Goal: Transaction & Acquisition: Book appointment/travel/reservation

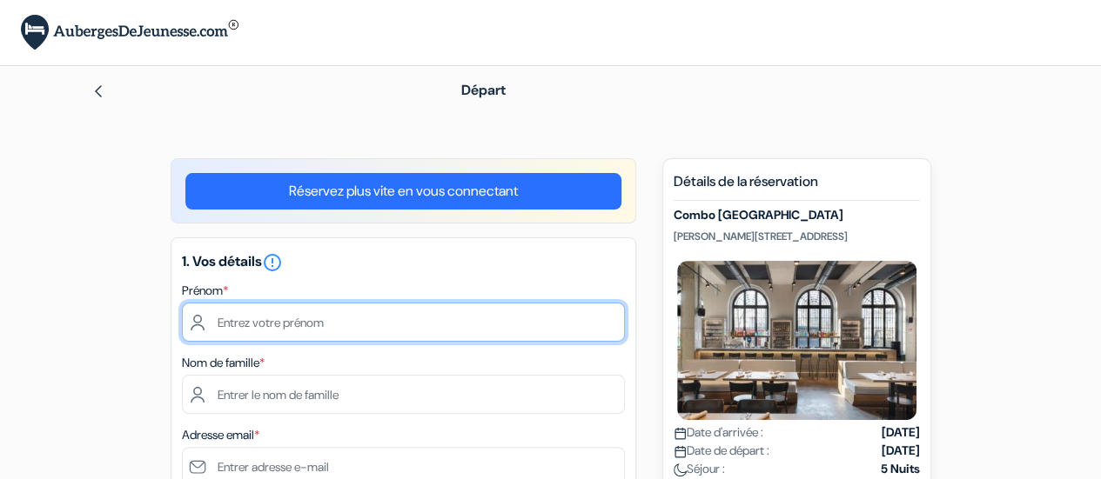
click at [369, 325] on input "text" at bounding box center [403, 322] width 443 height 39
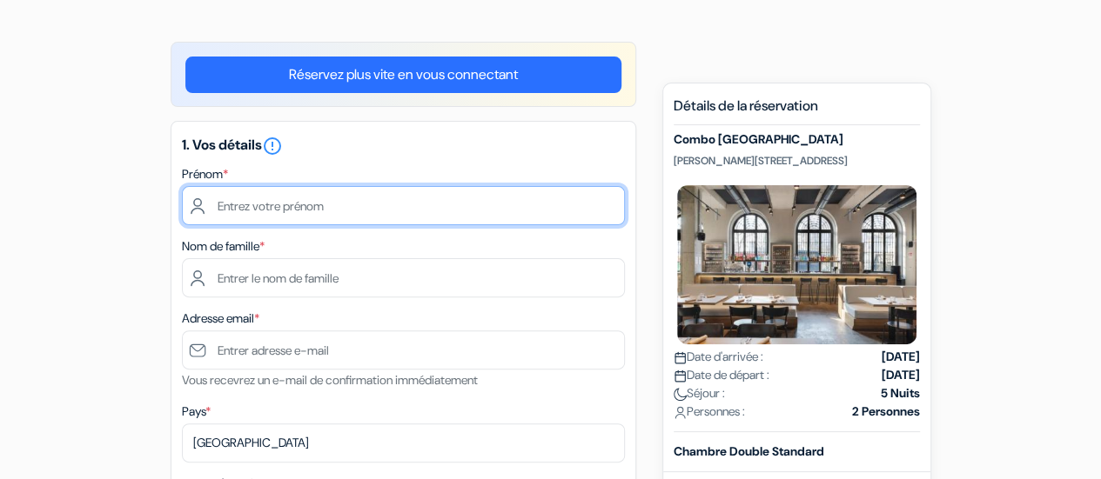
scroll to position [118, 0]
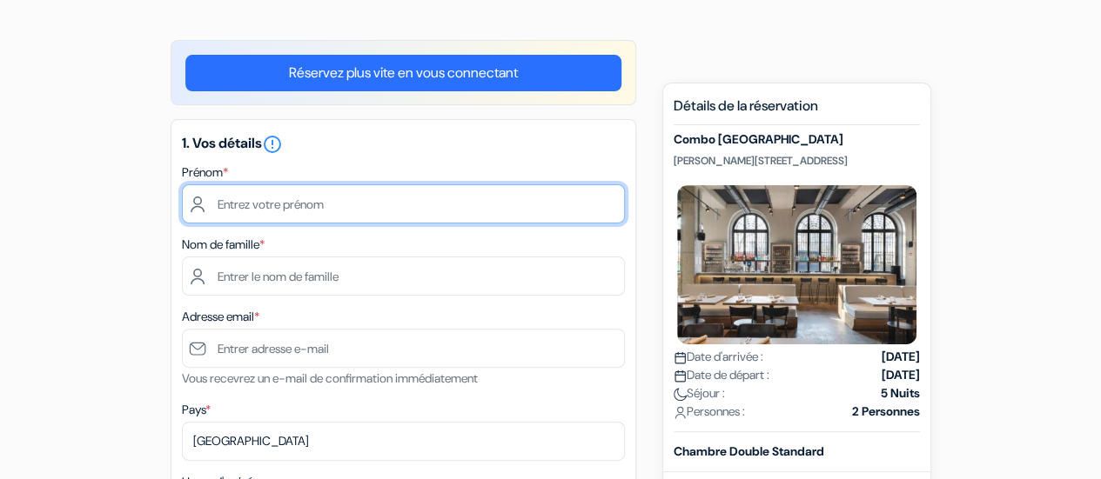
click at [287, 215] on input "text" at bounding box center [403, 203] width 443 height 39
type input "Cécile"
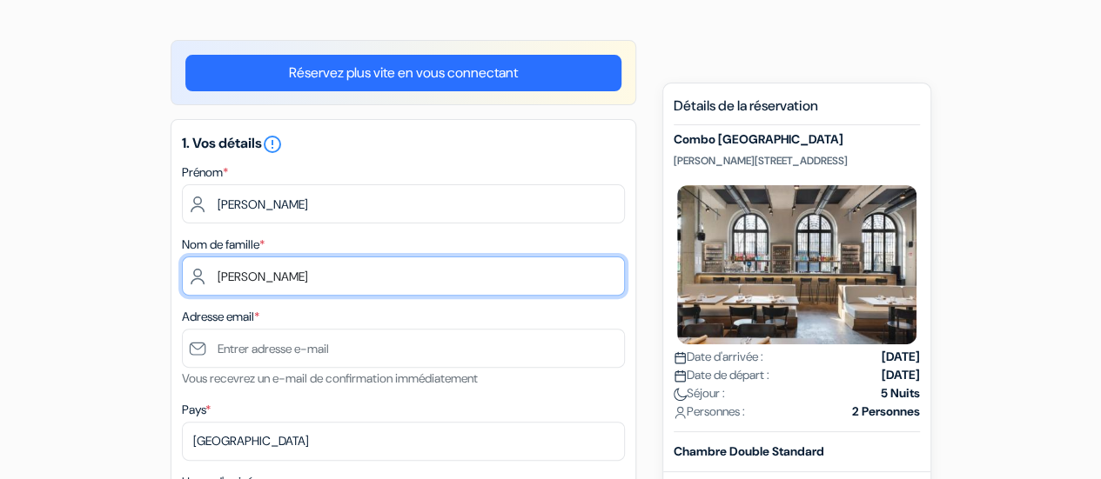
type input "VOIGT"
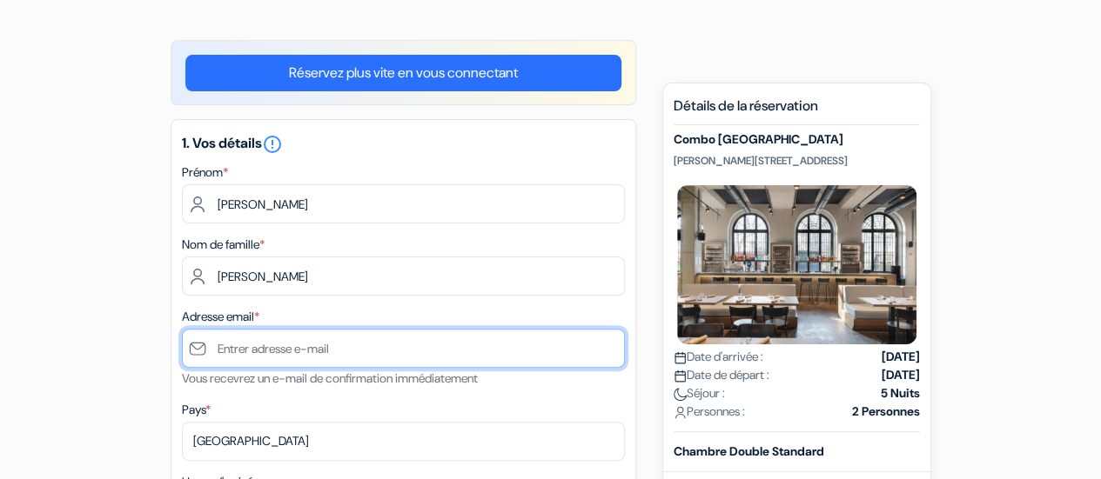
click at [237, 351] on input "text" at bounding box center [403, 348] width 443 height 39
type input "[PERSON_NAME][EMAIL_ADDRESS][PERSON_NAME][DOMAIN_NAME]"
type input "6 40 32 97 82"
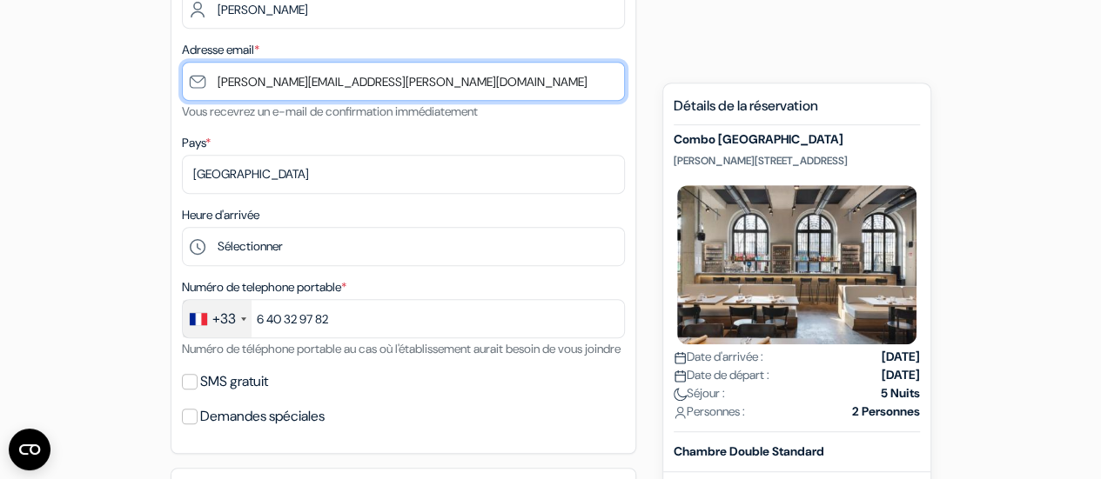
scroll to position [389, 0]
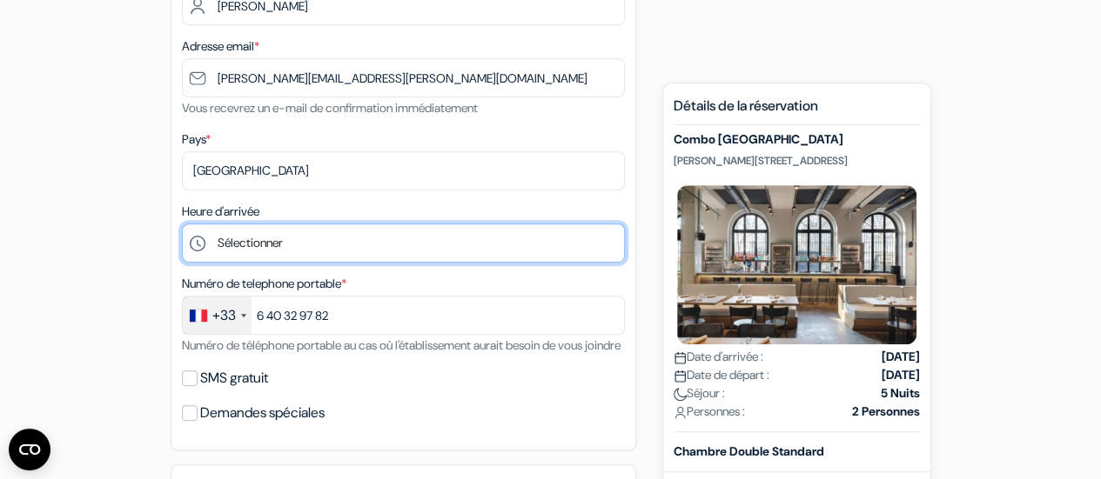
click at [273, 238] on select "Sélectionner 1:00 2:00 3:00 4:00 5:00 6:00 7:00 8:00 9:00 10:00 11:00 12:00 13:…" at bounding box center [403, 243] width 443 height 39
click at [382, 247] on select "Sélectionner 1:00 2:00 3:00 4:00 5:00 6:00 7:00 8:00 9:00 10:00 11:00 12:00 13:…" at bounding box center [403, 243] width 443 height 39
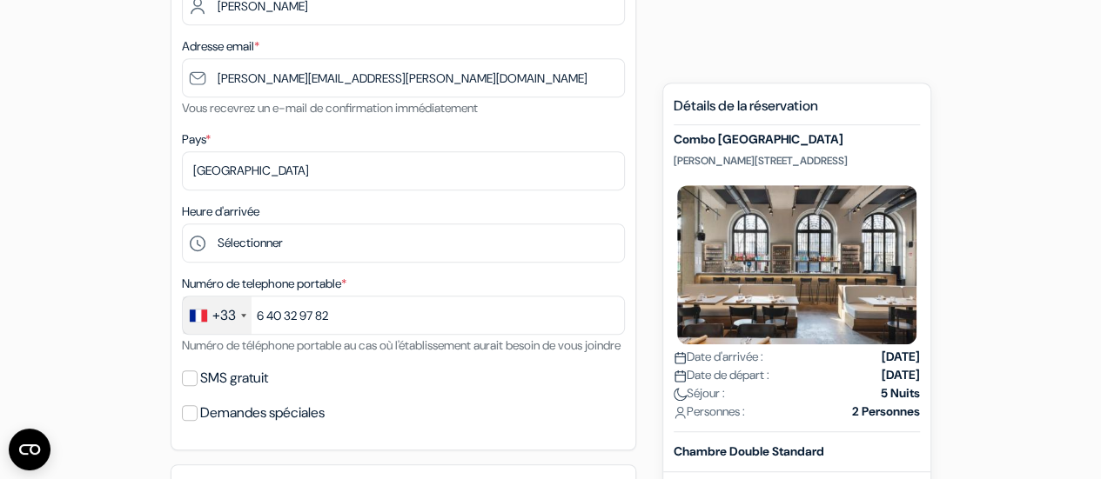
click at [34, 291] on form "Départ add_box Combo Turin Corso Regina Margherita, 128, Turin, Italie done" at bounding box center [550, 368] width 1101 height 1382
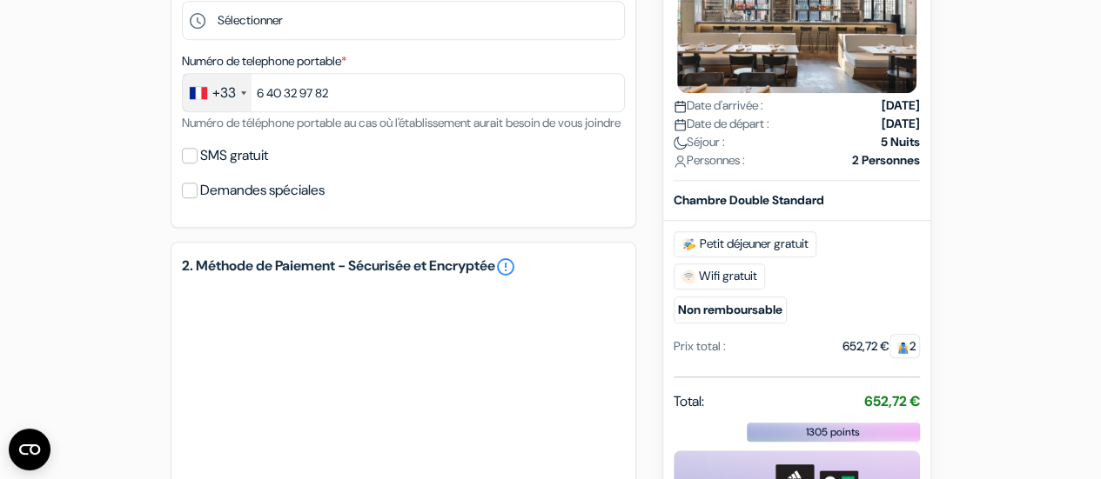
scroll to position [617, 0]
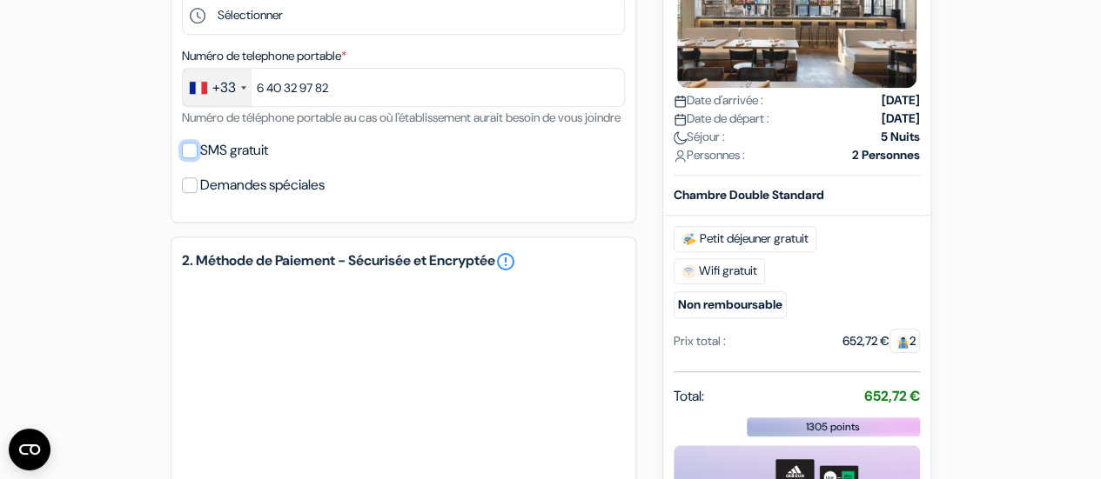
click at [195, 158] on input "SMS gratuit" at bounding box center [190, 151] width 16 height 16
checkbox input "true"
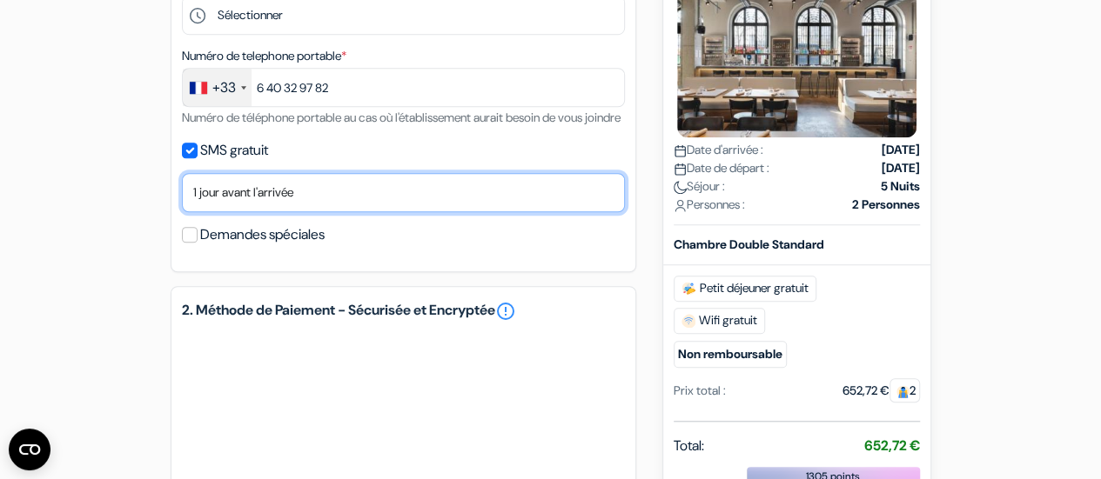
click at [247, 212] on select "Non merci Maintenant Le jour de votre arrivée 1 jour avant l'arrivée 2 jours av…" at bounding box center [403, 192] width 443 height 39
click at [182, 197] on select "Non merci Maintenant Le jour de votre arrivée 1 jour avant l'arrivée 2 jours av…" at bounding box center [403, 192] width 443 height 39
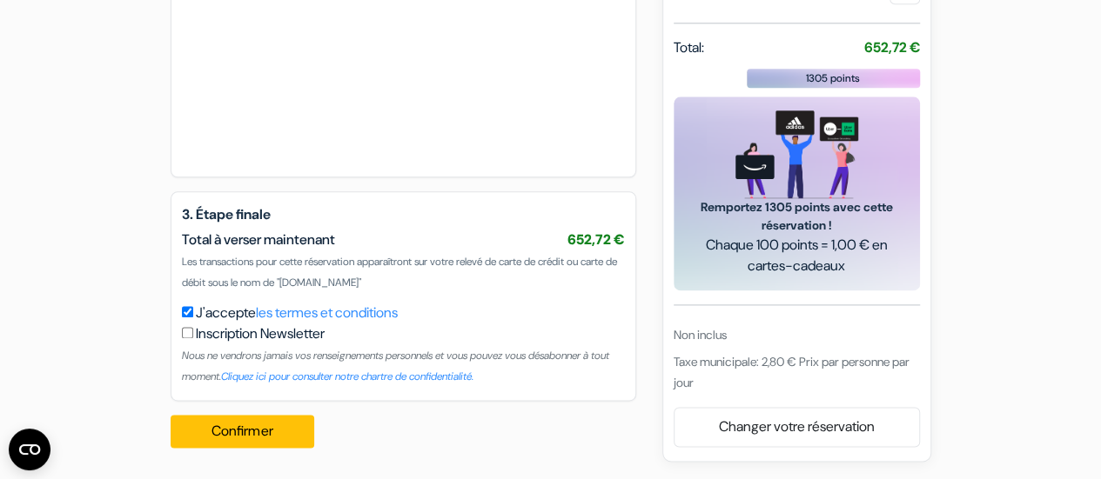
scroll to position [1036, 0]
click at [258, 421] on button "Confirmer Loading..." at bounding box center [243, 431] width 144 height 33
